Goal: Task Accomplishment & Management: Use online tool/utility

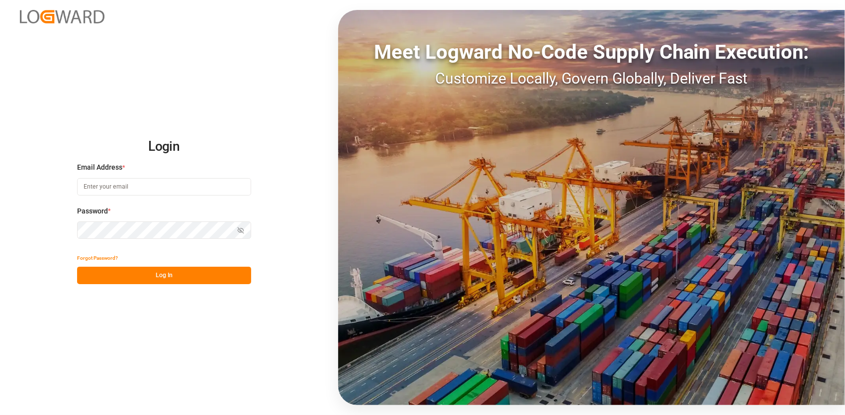
type input "[EMAIL_ADDRESS][PERSON_NAME][DOMAIN_NAME]"
click at [144, 282] on button "Log In" at bounding box center [164, 274] width 174 height 17
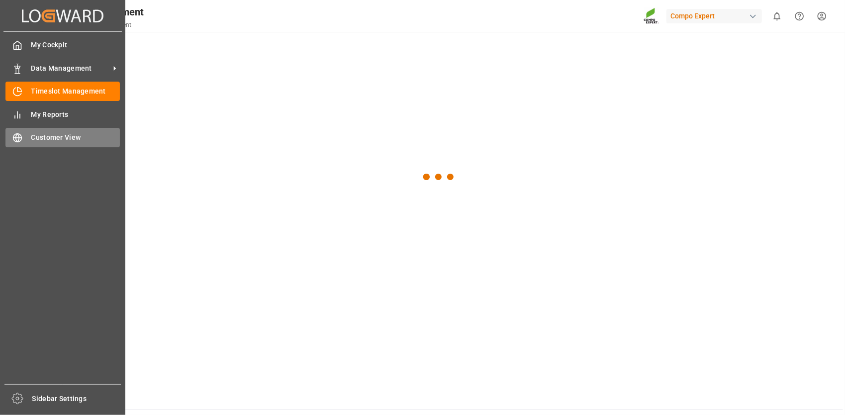
click at [22, 143] on icon at bounding box center [17, 138] width 10 height 10
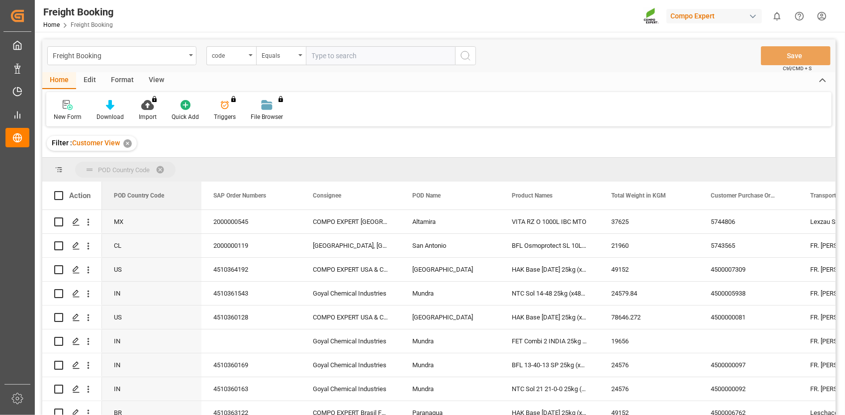
drag, startPoint x: 166, startPoint y: 198, endPoint x: 150, endPoint y: 162, distance: 39.8
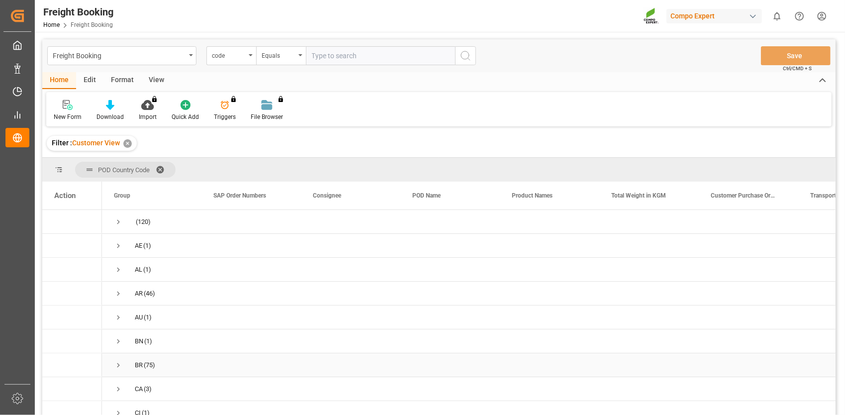
scroll to position [99, 0]
click at [115, 288] on span "Press SPACE to select this row." at bounding box center [118, 289] width 9 height 9
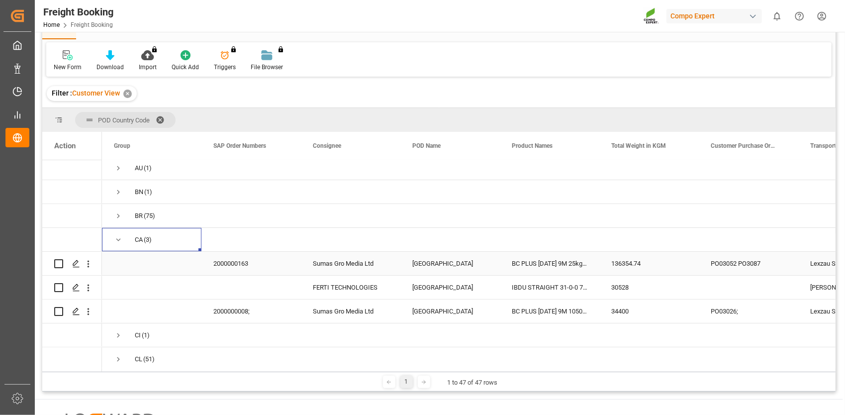
scroll to position [149, 0]
